Goal: Check status: Check status

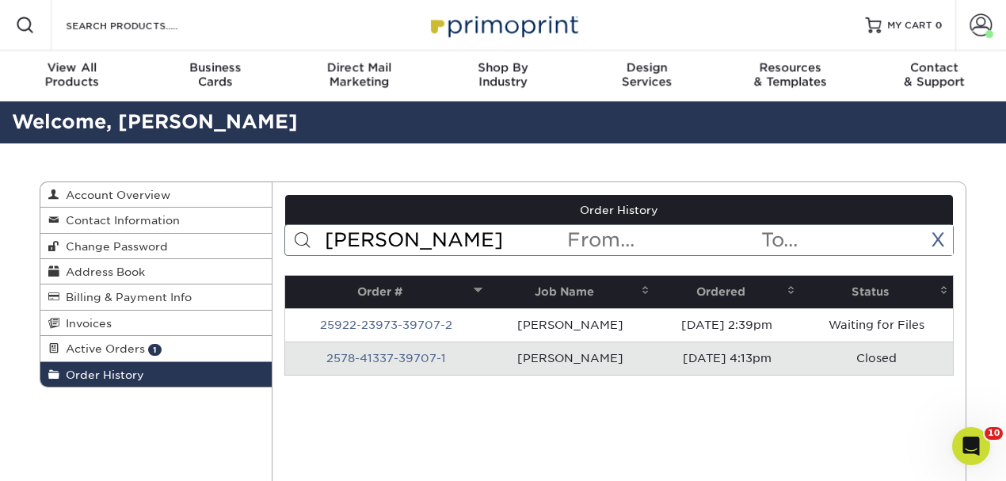
click at [111, 374] on span "Order History" at bounding box center [101, 374] width 85 height 13
click at [97, 325] on span "Invoices" at bounding box center [85, 323] width 52 height 13
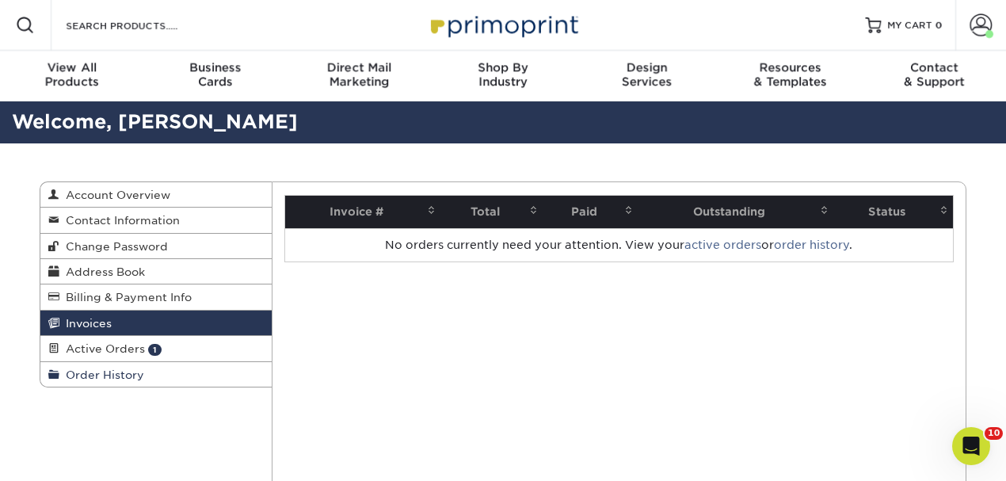
click at [98, 381] on link "Order History" at bounding box center [155, 374] width 231 height 25
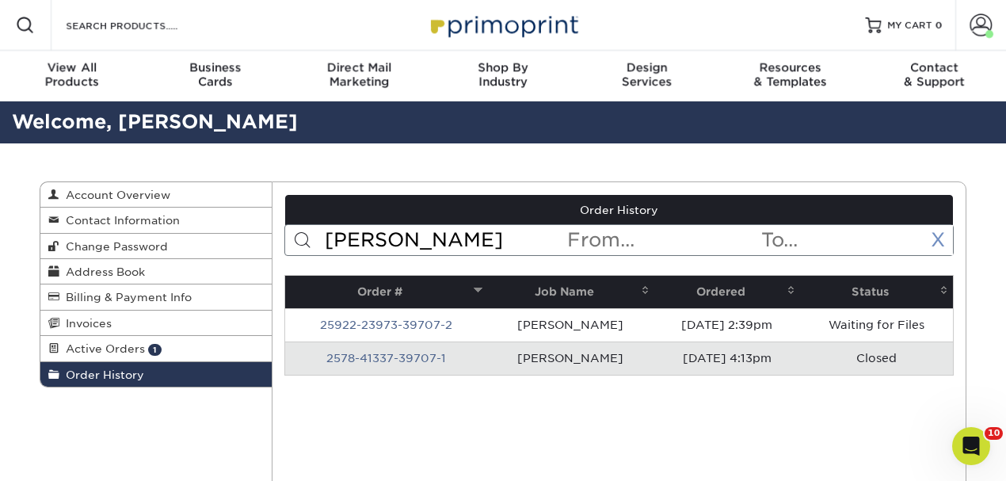
click at [934, 234] on link "X" at bounding box center [937, 239] width 14 height 23
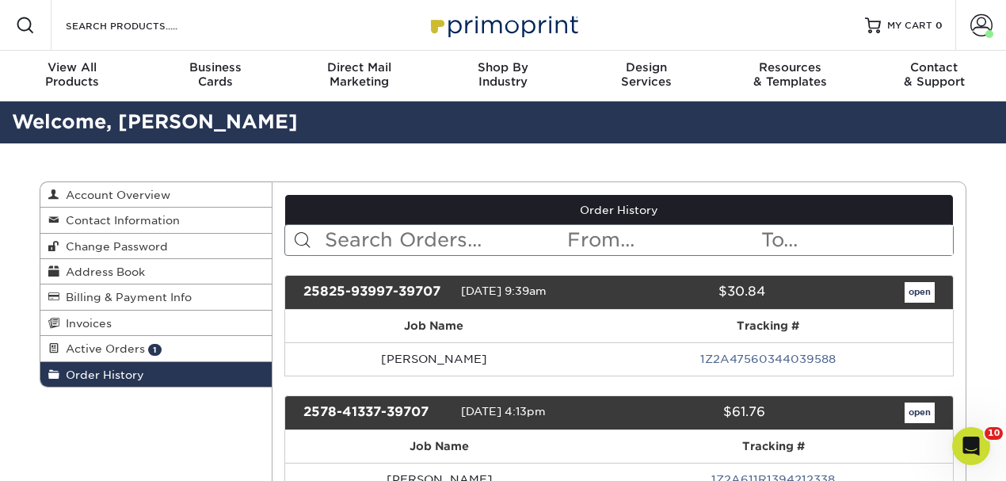
drag, startPoint x: 450, startPoint y: 236, endPoint x: 438, endPoint y: 228, distance: 14.3
click at [450, 235] on input "text" at bounding box center [444, 240] width 243 height 30
type input "[PERSON_NAME]"
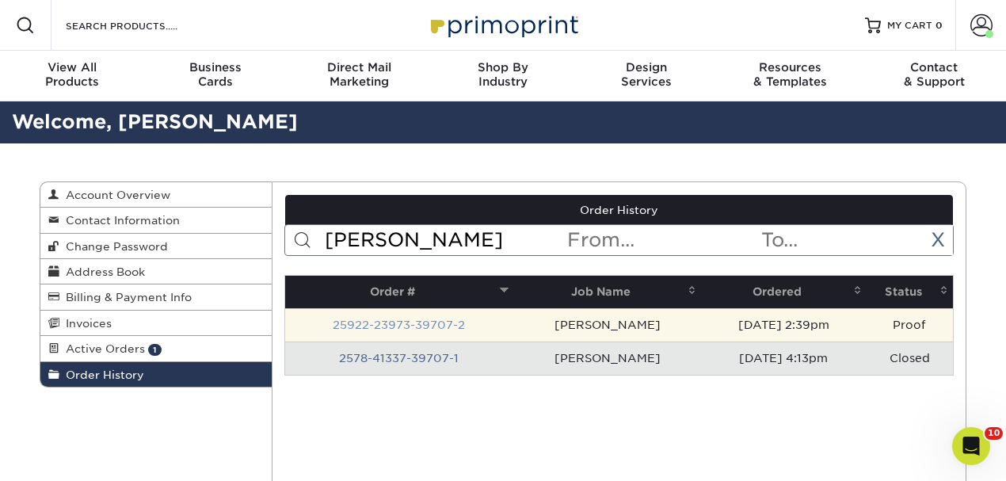
click at [410, 323] on link "25922-23973-39707-2" at bounding box center [399, 324] width 132 height 13
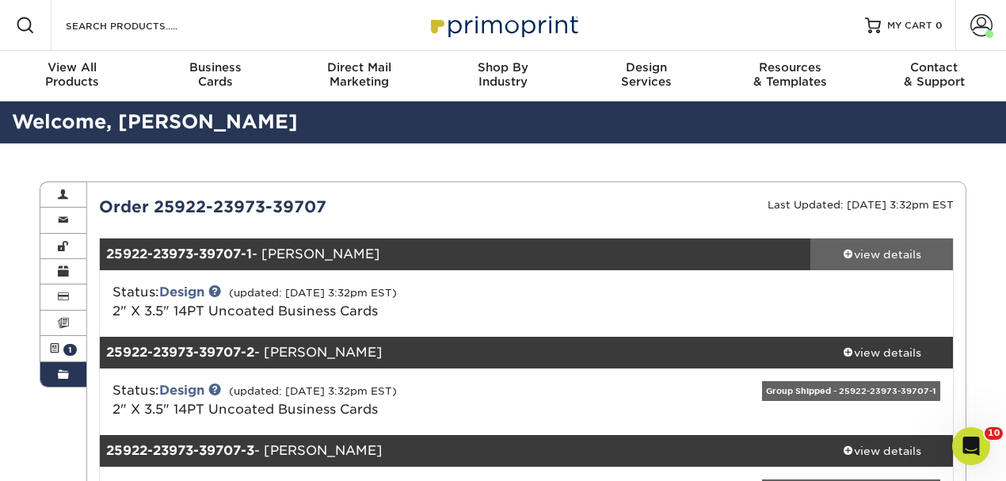
click at [912, 257] on div "view details" at bounding box center [881, 254] width 143 height 16
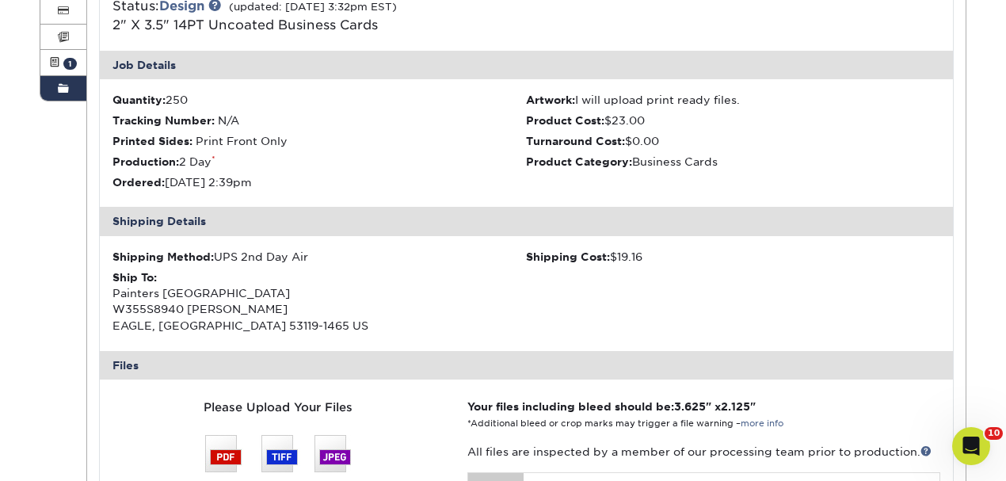
scroll to position [264, 0]
